Goal: Transaction & Acquisition: Purchase product/service

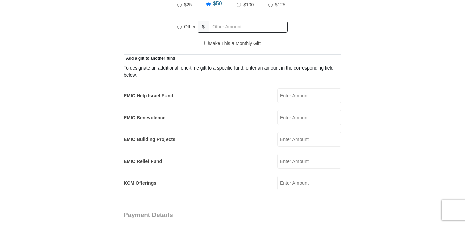
scroll to position [350, 0]
click at [314, 87] on input "EMIC Help Israel Fund" at bounding box center [310, 94] width 64 height 15
type input "100.00"
click at [396, 149] on form "[GEOGRAPHIC_DATA][DEMOGRAPHIC_DATA] Online Giving Because of gifts like yours, …" at bounding box center [233, 173] width 382 height 992
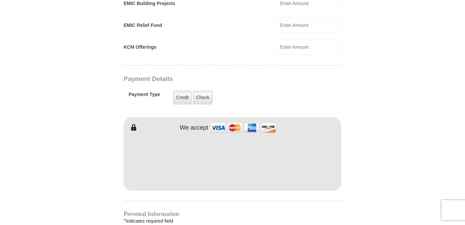
scroll to position [488, 0]
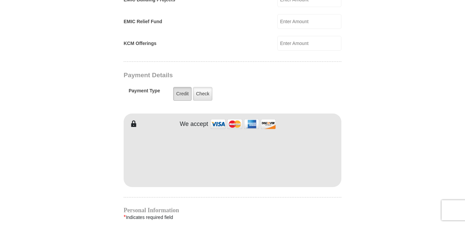
click at [181, 87] on label "Credit" at bounding box center [182, 94] width 18 height 14
click at [0, 0] on input "Credit" at bounding box center [0, 0] width 0 height 0
click at [356, 165] on form "[GEOGRAPHIC_DATA][DEMOGRAPHIC_DATA] Online Giving Because of gifts like yours, …" at bounding box center [233, 35] width 382 height 992
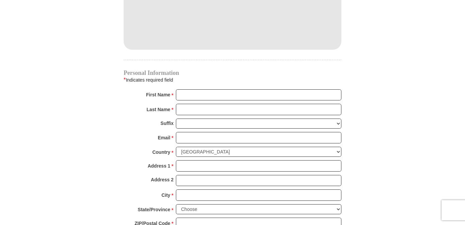
scroll to position [626, 0]
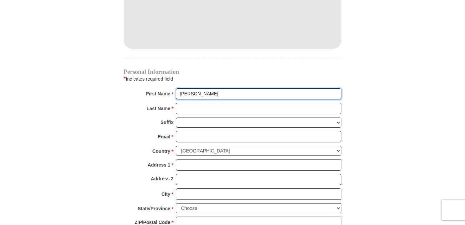
type input "[PERSON_NAME]"
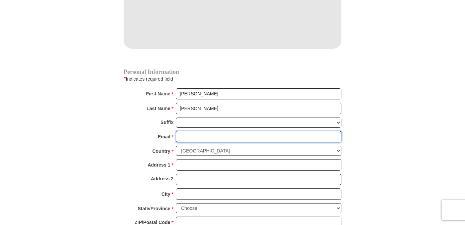
type input "[EMAIL_ADDRESS][DOMAIN_NAME]"
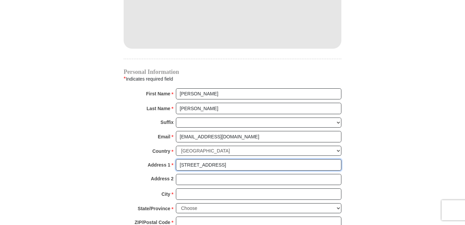
type input "[STREET_ADDRESS]"
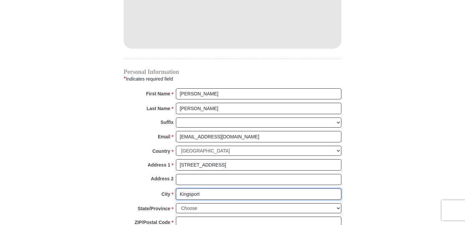
type input "Kingsport"
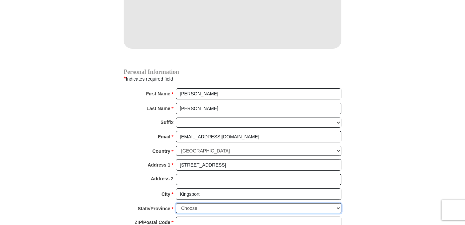
select select "TN"
type input "37663"
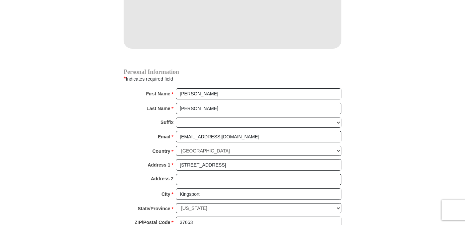
type input "4238633183"
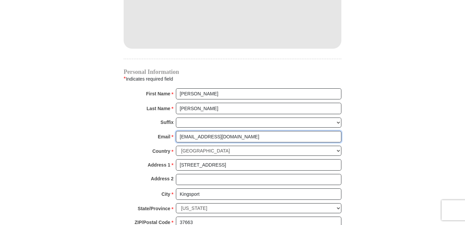
click at [232, 131] on input "deb_butler@comcast.net" at bounding box center [259, 136] width 166 height 11
type input "deb_butler@comcast.net"
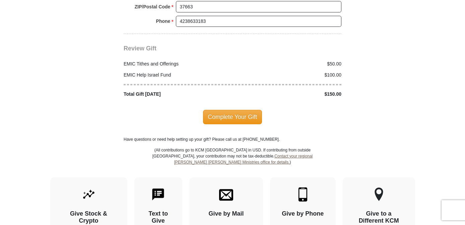
scroll to position [864, 0]
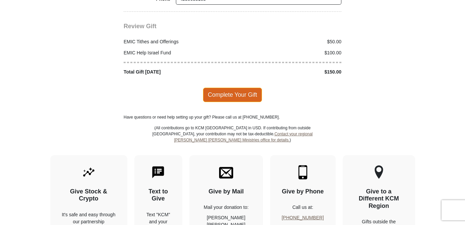
click at [240, 88] on span "Complete Your Gift" at bounding box center [232, 95] width 59 height 14
